Goal: Navigation & Orientation: Find specific page/section

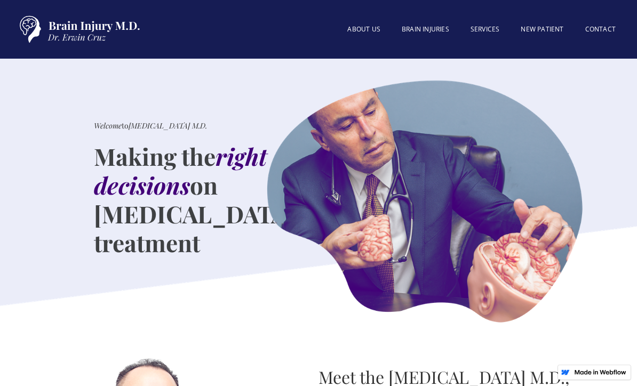
click at [367, 32] on link "About US" at bounding box center [364, 29] width 54 height 21
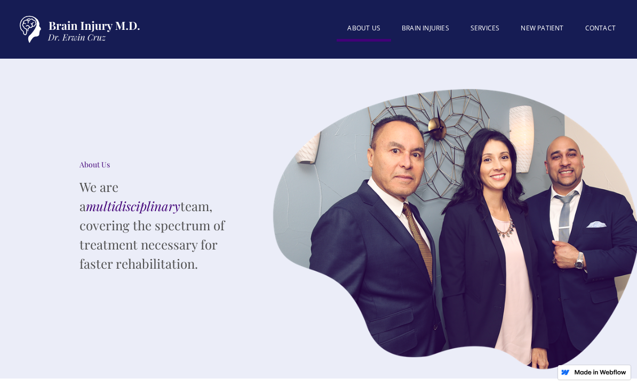
click at [601, 29] on link "Contact" at bounding box center [601, 28] width 52 height 21
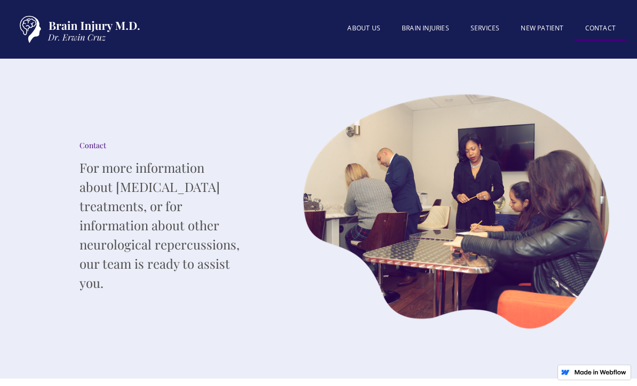
click at [489, 27] on link "SERVICES" at bounding box center [485, 28] width 51 height 21
